Goal: Information Seeking & Learning: Find specific page/section

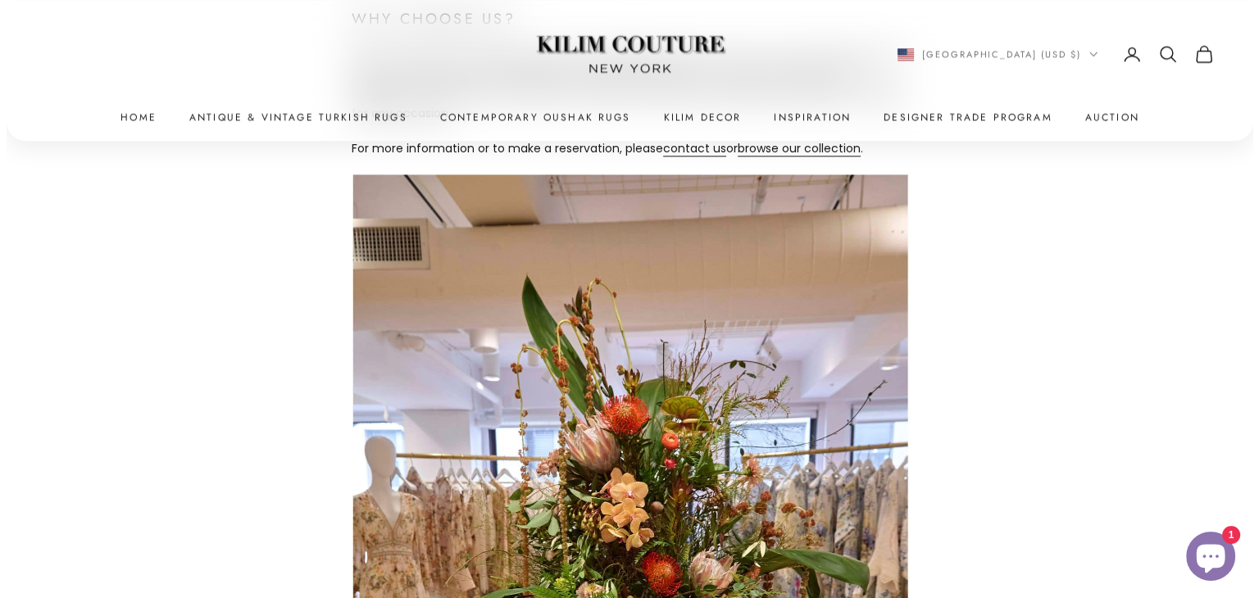
scroll to position [1885, 0]
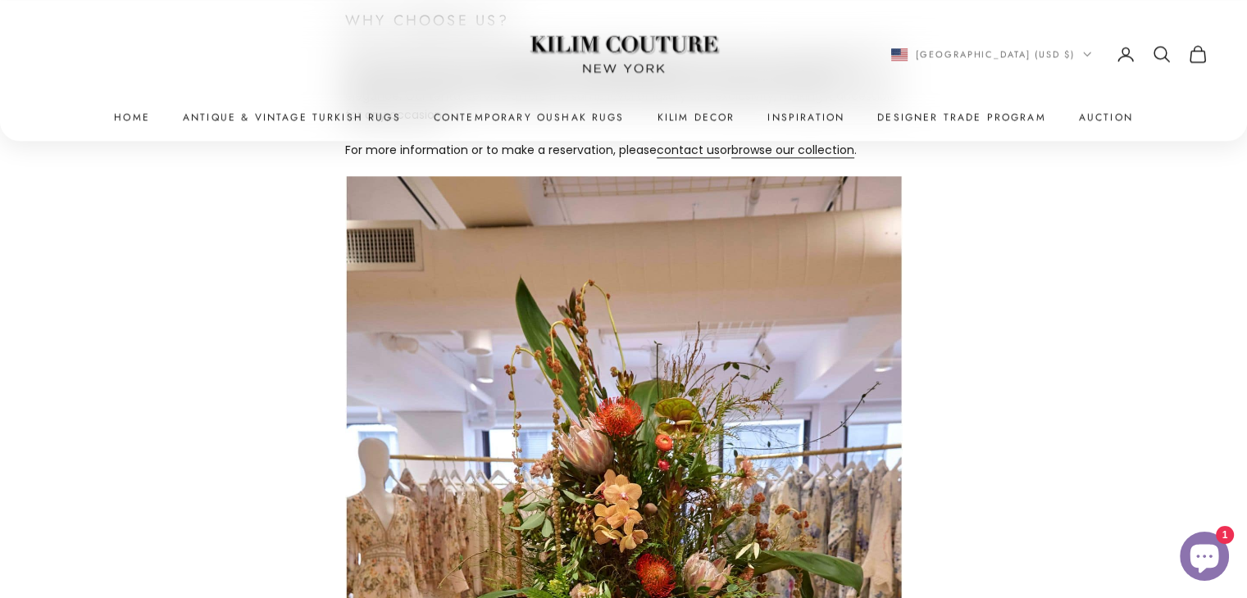
drag, startPoint x: 1161, startPoint y: 60, endPoint x: 1039, endPoint y: 95, distance: 127.1
click at [1160, 60] on icon "Secondary navigation" at bounding box center [1162, 54] width 20 height 20
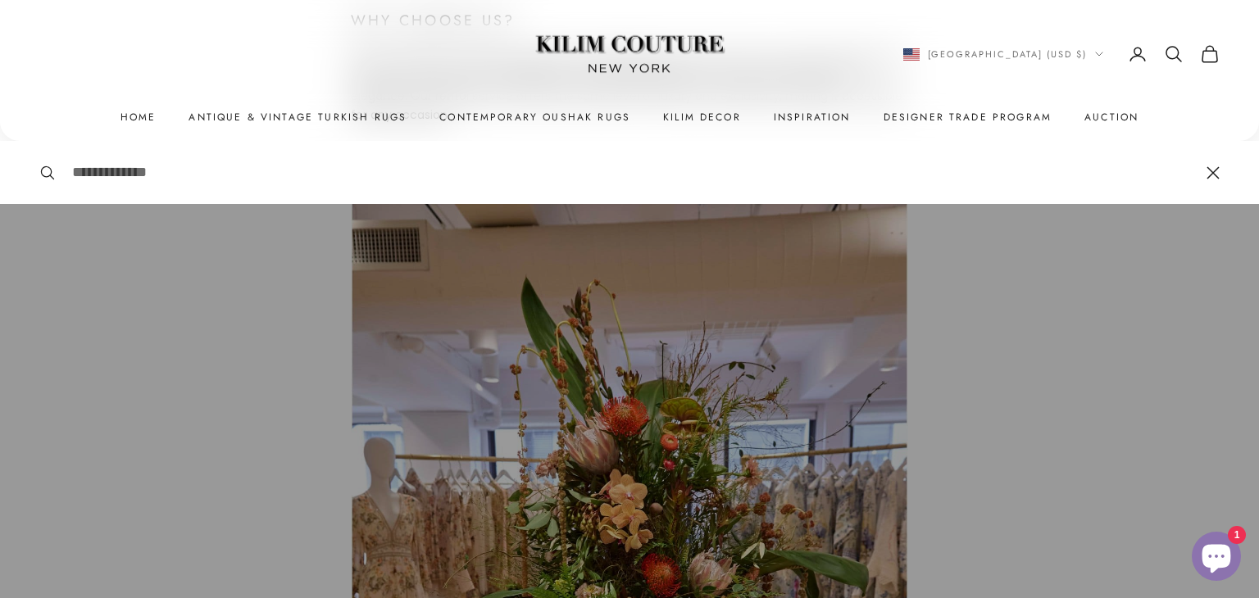
click at [393, 171] on input "Search" at bounding box center [631, 173] width 1118 height 24
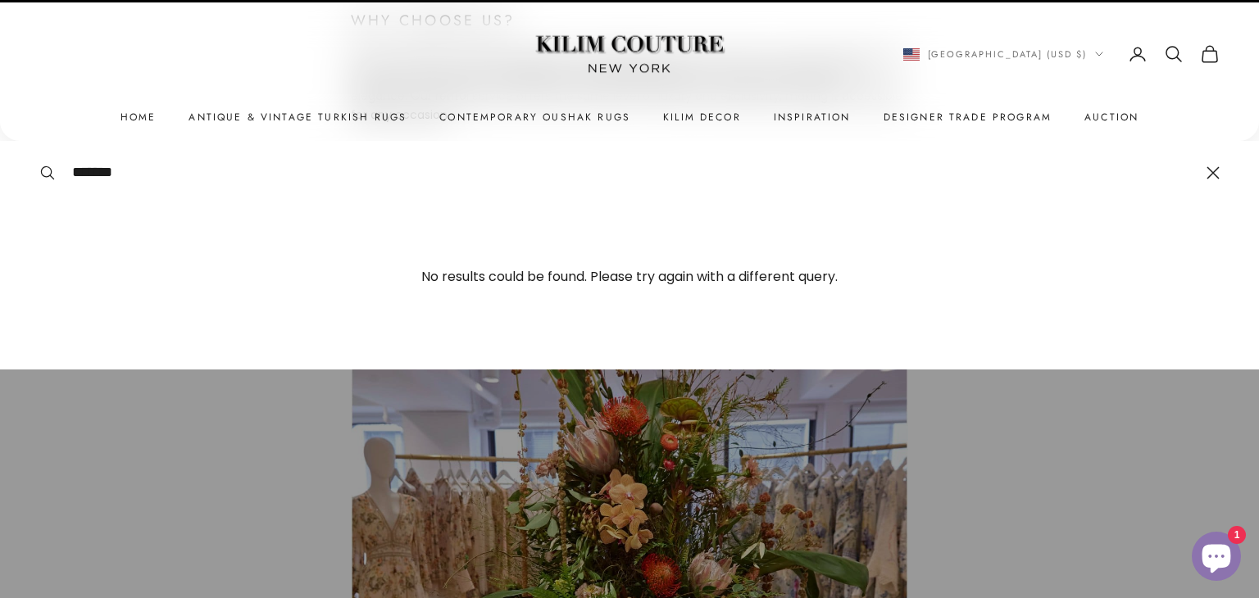
type input "*******"
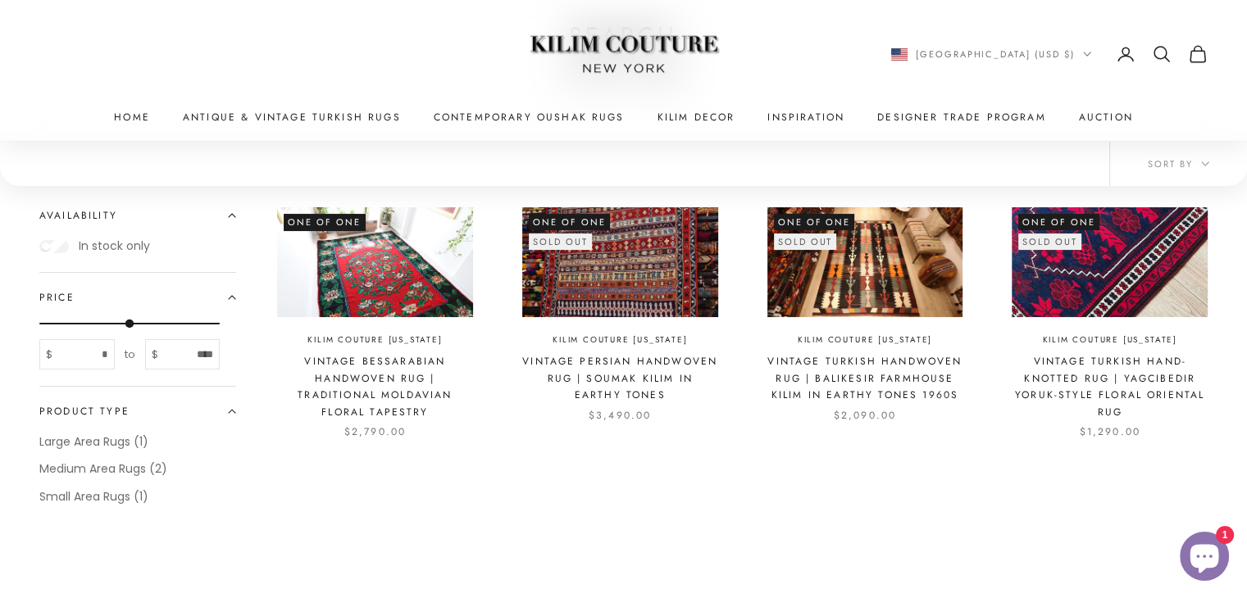
scroll to position [164, 0]
